Goal: Find specific page/section: Find specific page/section

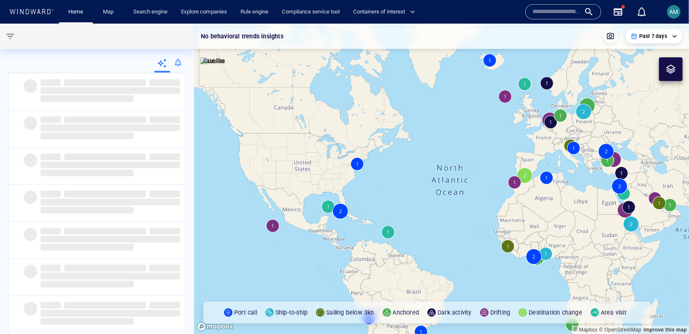
click at [544, 19] on div at bounding box center [563, 11] width 76 height 15
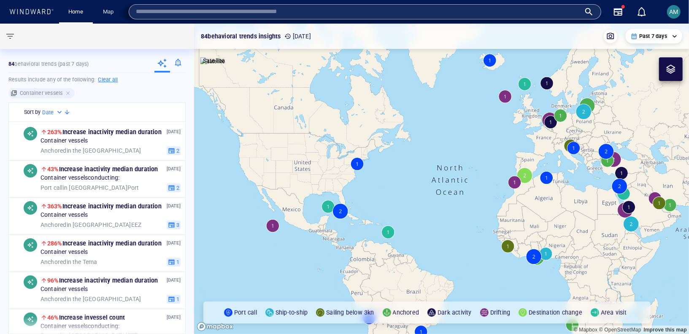
click at [518, 19] on div at bounding box center [365, 11] width 473 height 15
click at [510, 14] on input "text" at bounding box center [358, 11] width 445 height 13
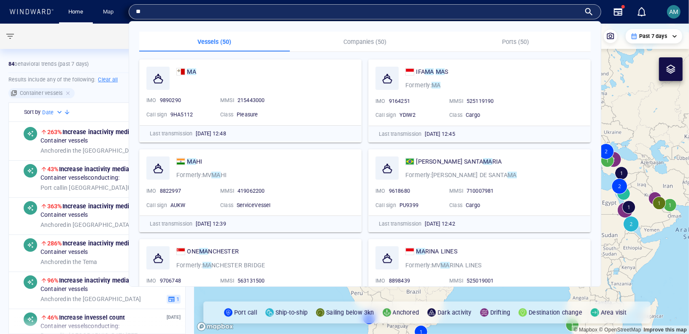
type input "*"
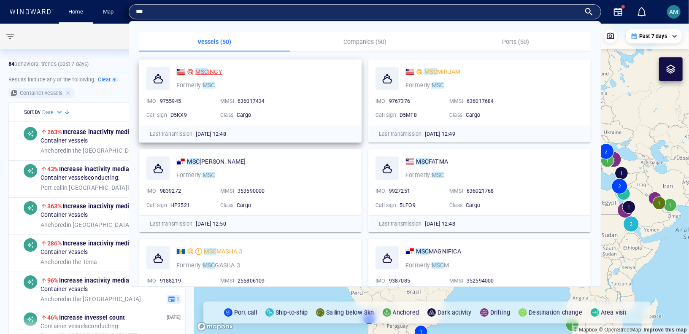
type input "***"
click at [218, 71] on span "INGY" at bounding box center [215, 71] width 14 height 7
